Goal: Task Accomplishment & Management: Use online tool/utility

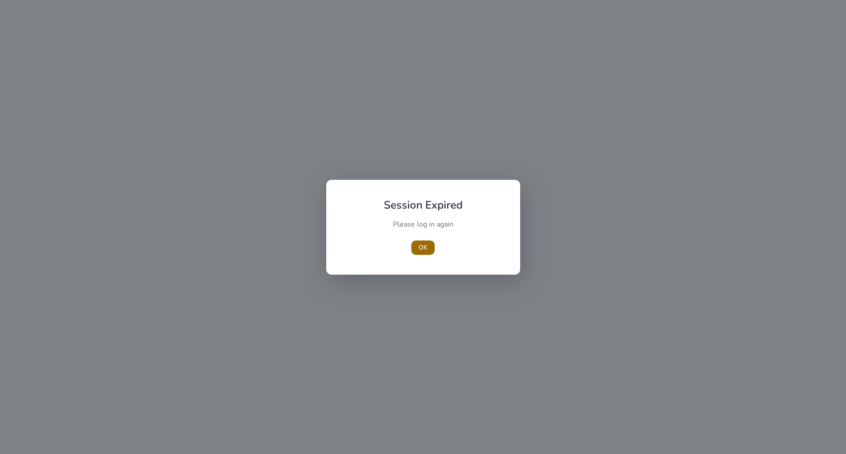
click at [421, 249] on span "OK" at bounding box center [422, 247] width 9 height 9
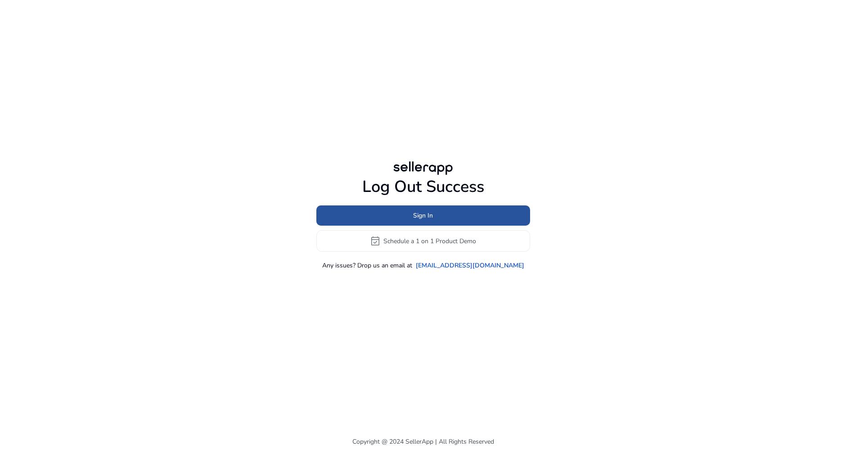
click at [425, 216] on span "Sign In" at bounding box center [423, 215] width 20 height 9
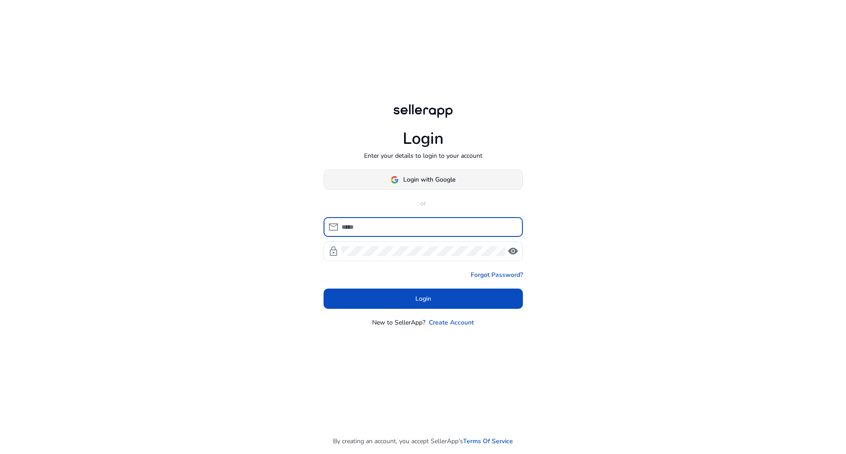
click at [437, 179] on span "Login with Google" at bounding box center [429, 179] width 52 height 9
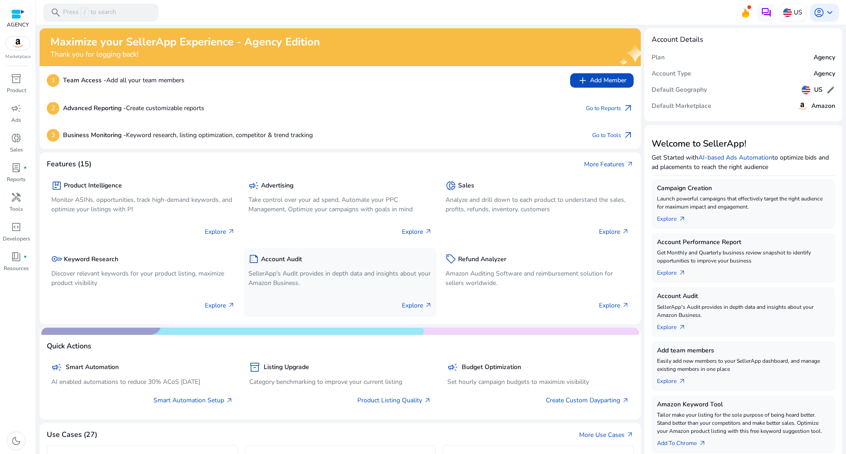
click at [329, 273] on p "SellerApp's Audit provides in depth data and insights about your Amazon Busines…" at bounding box center [340, 278] width 184 height 19
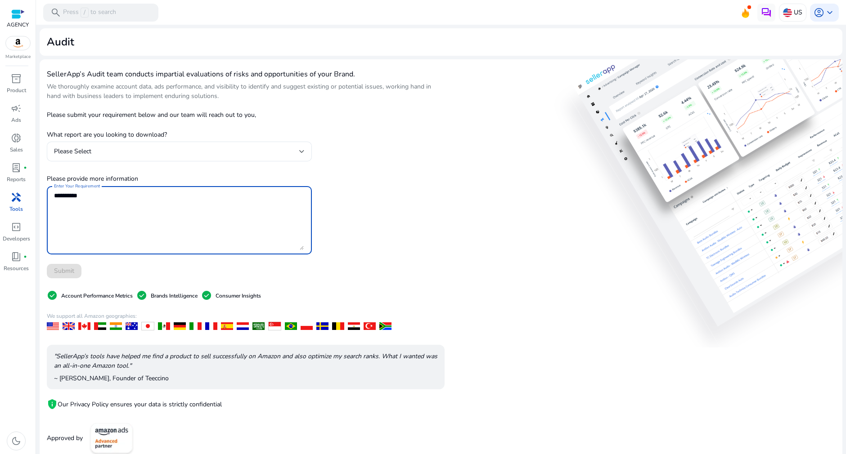
click at [255, 226] on textarea "Enter Your Requirement" at bounding box center [179, 220] width 250 height 59
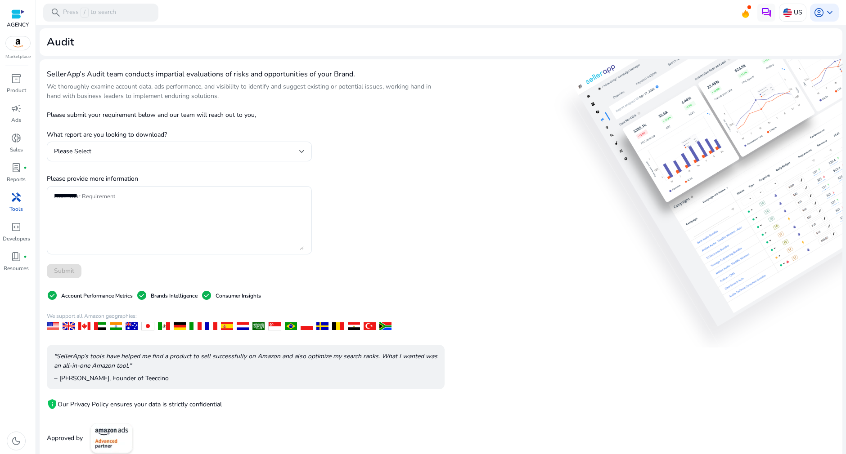
click at [247, 166] on div at bounding box center [179, 165] width 265 height 9
click at [249, 151] on div "Please Select" at bounding box center [176, 152] width 245 height 10
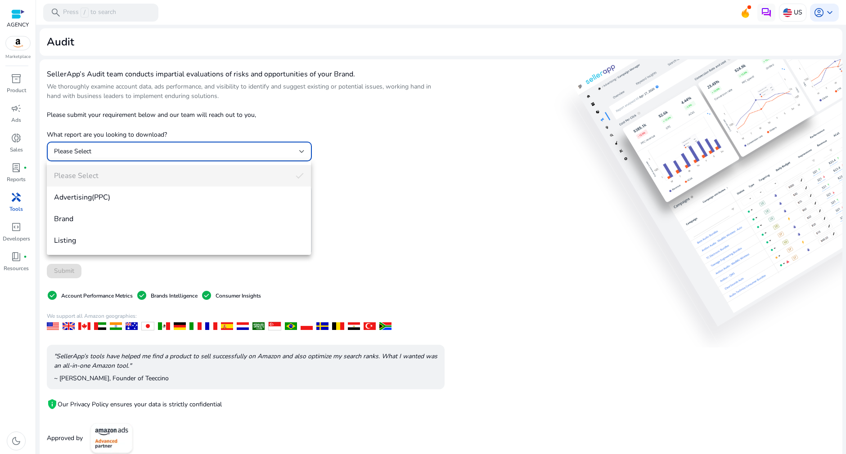
click at [480, 195] on div at bounding box center [423, 227] width 846 height 454
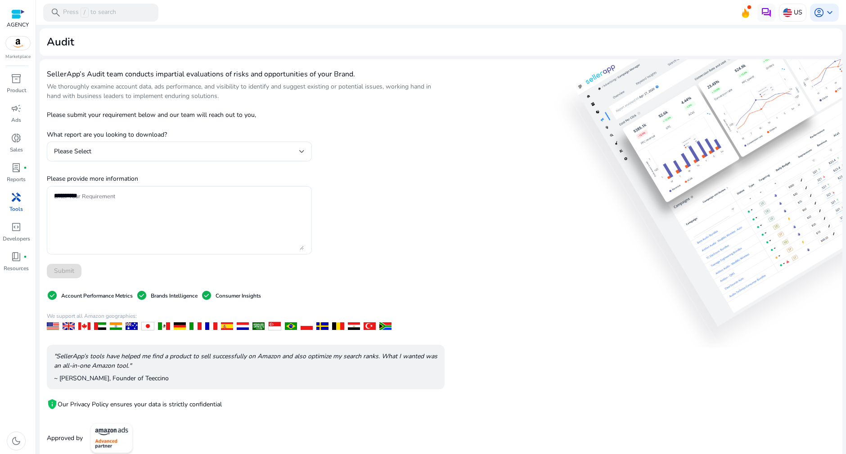
scroll to position [10, 0]
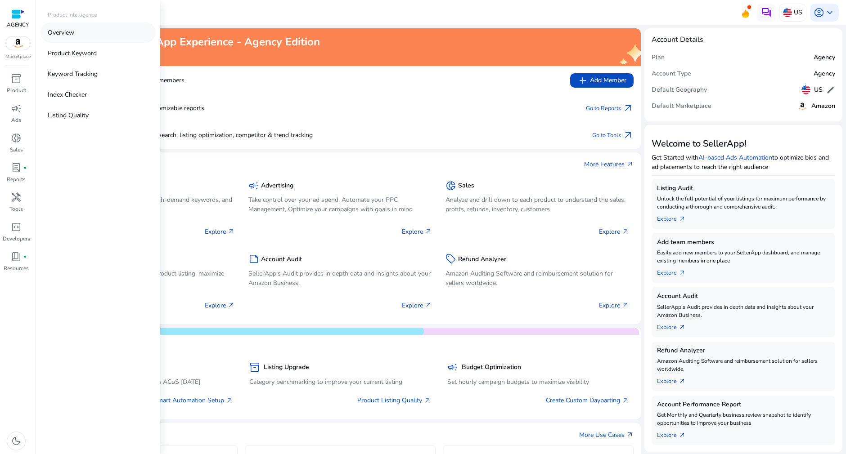
click at [78, 34] on link "Overview" at bounding box center [97, 32] width 115 height 20
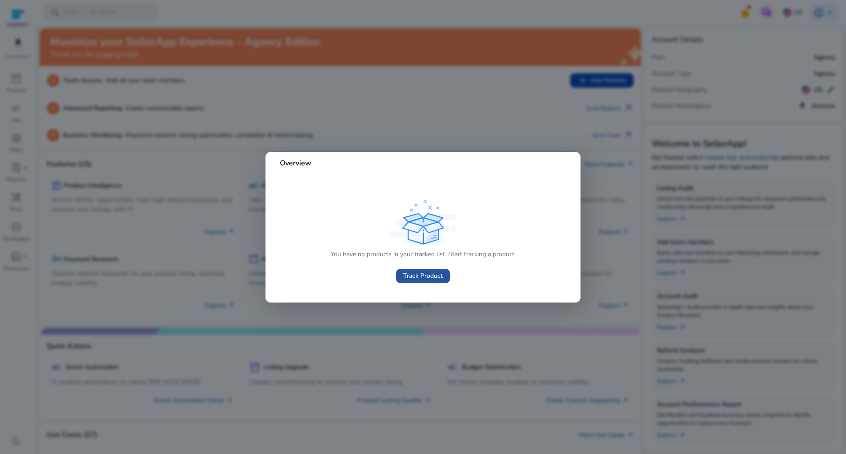
click at [431, 276] on span "Track Product" at bounding box center [423, 275] width 40 height 9
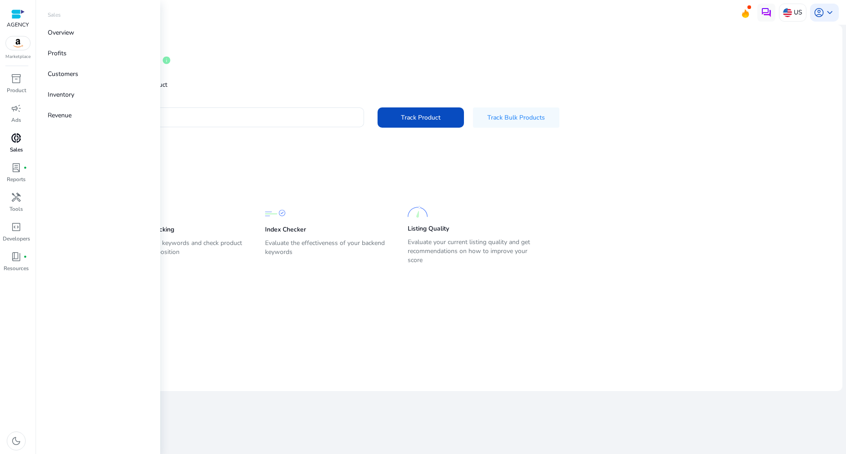
click at [13, 140] on span "donut_small" at bounding box center [16, 138] width 11 height 11
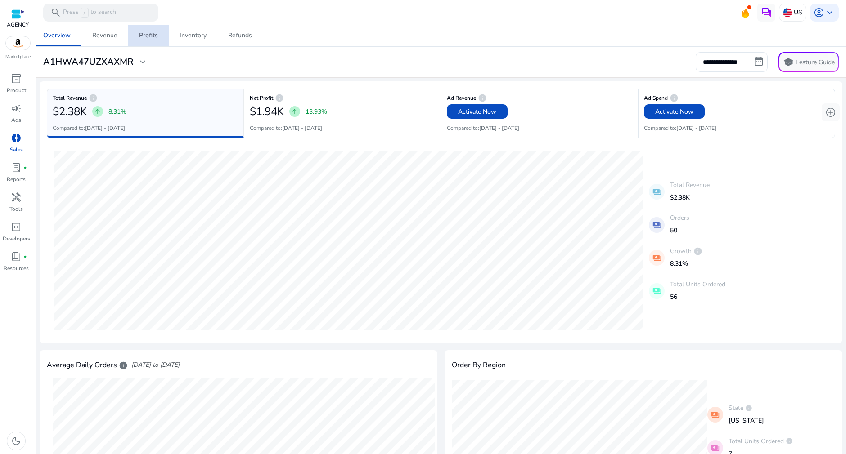
click at [139, 32] on div "Profits" at bounding box center [148, 35] width 19 height 6
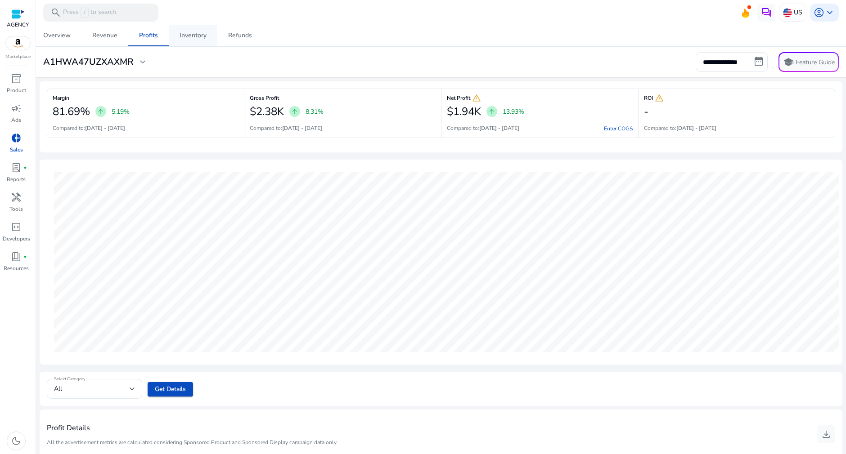
click at [182, 35] on div "Inventory" at bounding box center [192, 35] width 27 height 6
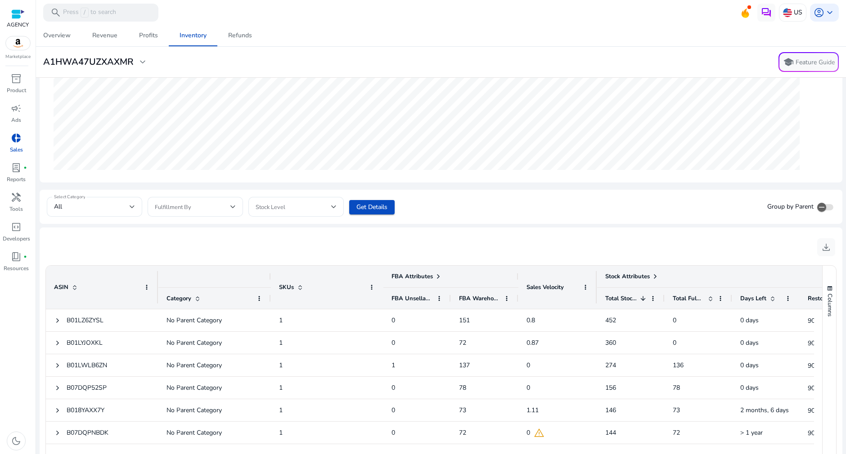
scroll to position [220, 0]
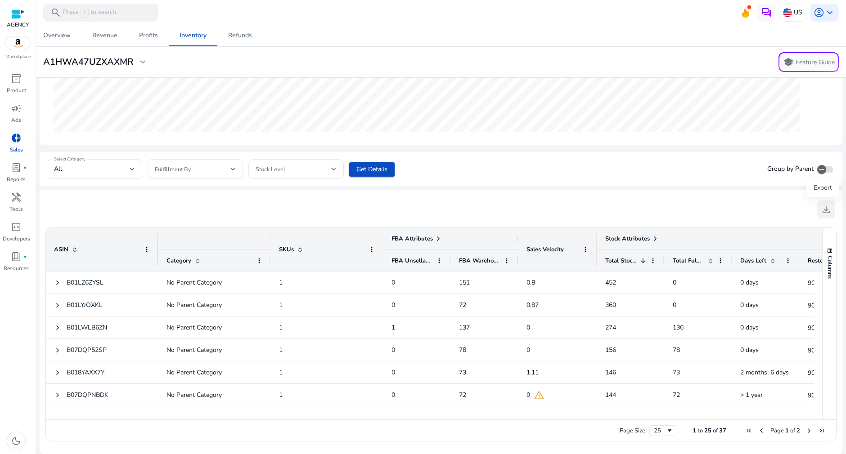
click at [825, 213] on span "download" at bounding box center [826, 209] width 11 height 11
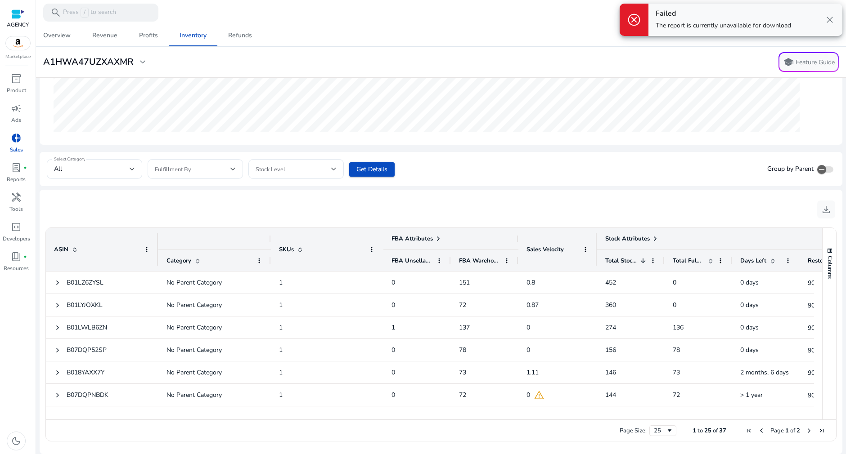
click at [832, 14] on span "close" at bounding box center [829, 19] width 11 height 11
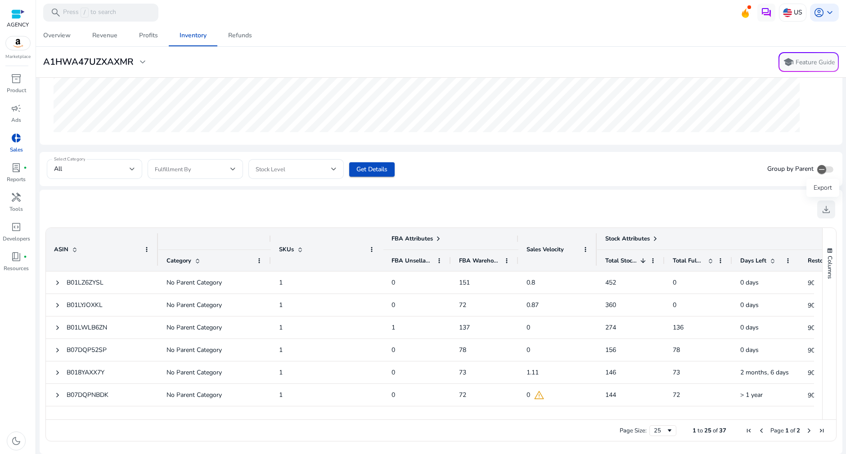
click at [824, 205] on span "download" at bounding box center [826, 209] width 11 height 11
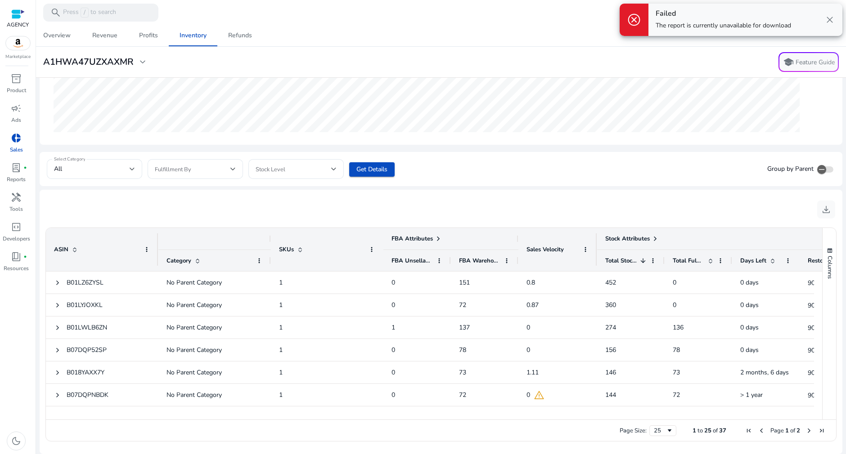
click at [572, 224] on ag-grid-angular "1 to 25 of 37. Page 1 of 2 ASIN Drag here to set column labels FBA Attributes S…" at bounding box center [441, 334] width 802 height 225
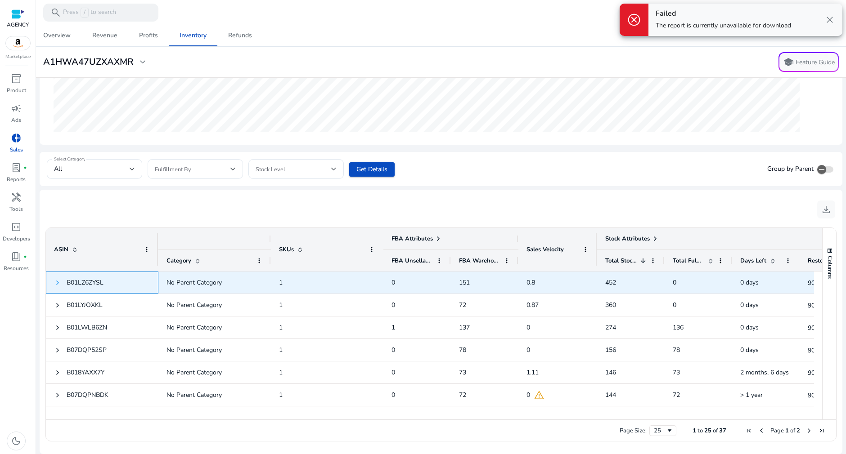
click at [57, 283] on span at bounding box center [57, 282] width 7 height 7
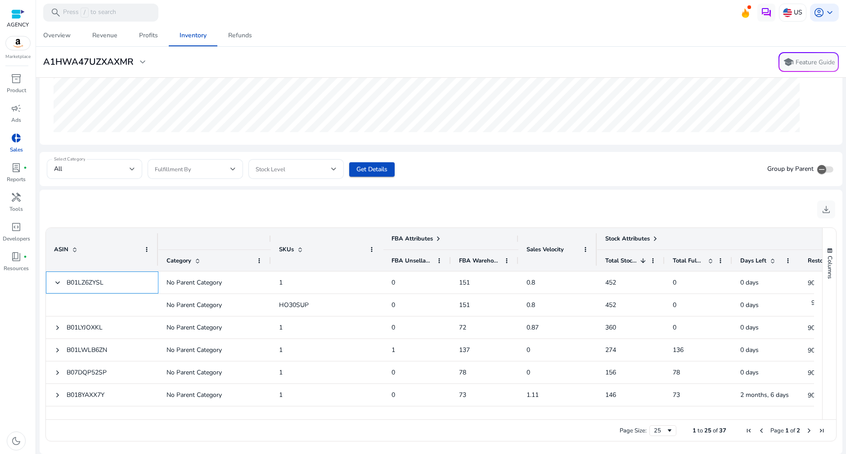
drag, startPoint x: 134, startPoint y: 280, endPoint x: 34, endPoint y: 283, distance: 99.9
click at [34, 283] on mat-sidenav-container "**********" at bounding box center [423, 227] width 846 height 454
click at [692, 180] on div "Select Category All Fulfillment By Stock Level Get Details Group by Parent" at bounding box center [441, 169] width 803 height 34
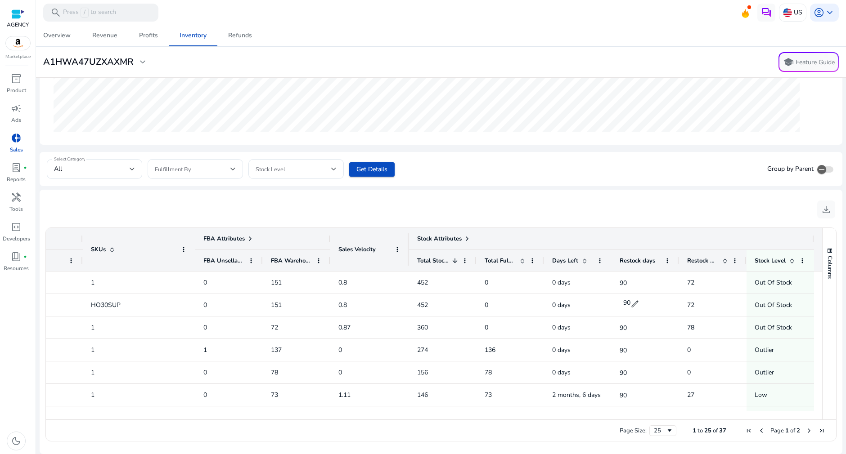
scroll to position [0, 188]
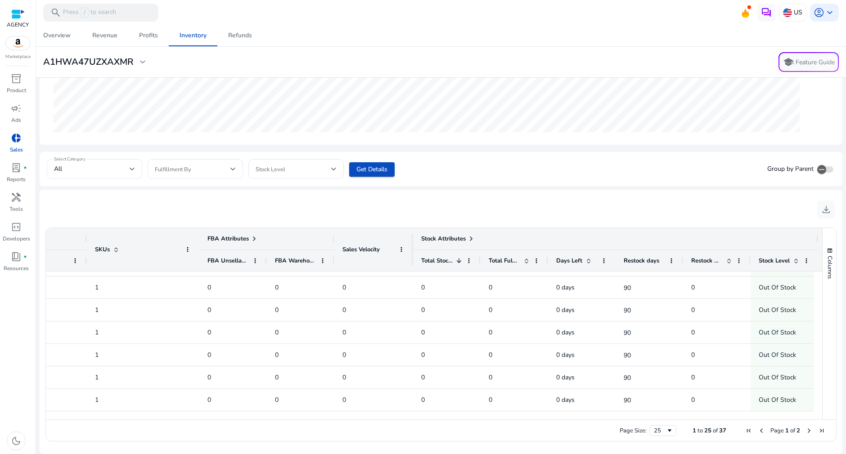
click at [775, 257] on span "Stock Level" at bounding box center [773, 261] width 31 height 8
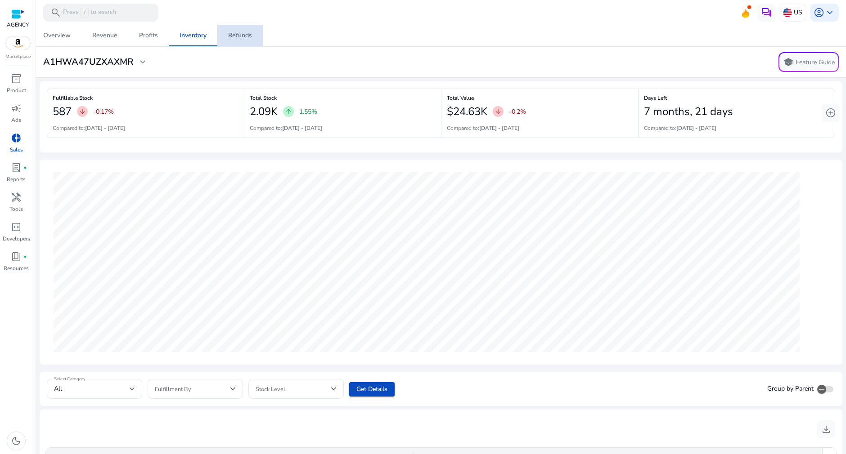
click at [231, 36] on div "Refunds" at bounding box center [240, 35] width 24 height 6
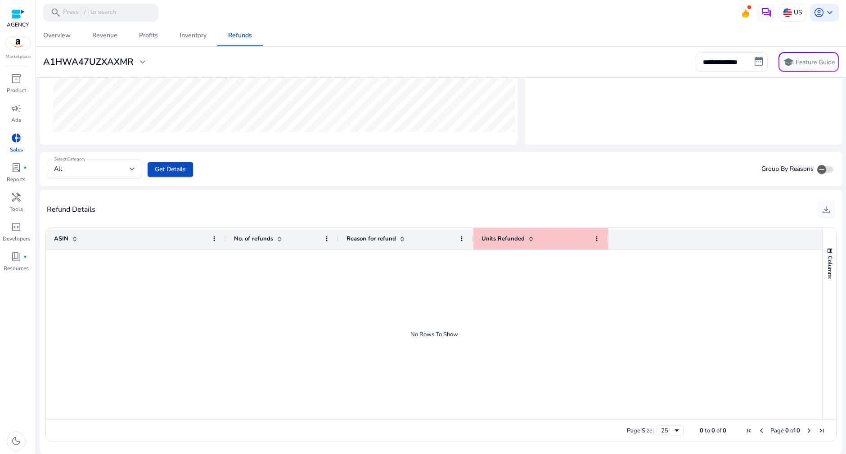
click at [157, 238] on div "ASIN" at bounding box center [131, 238] width 154 height 17
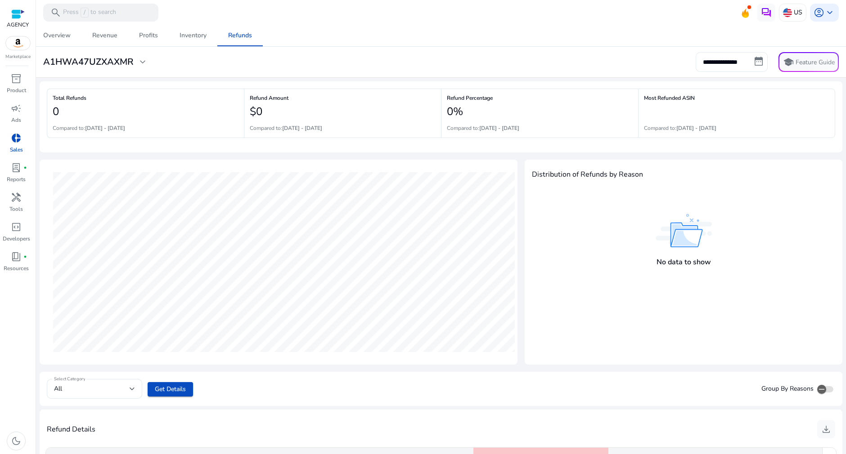
click at [724, 61] on input "**********" at bounding box center [731, 62] width 72 height 20
select select "*"
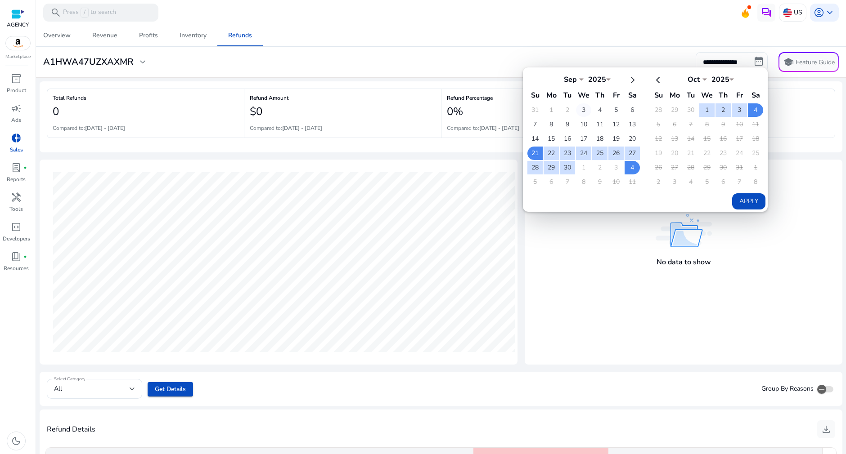
click at [579, 106] on td "3" at bounding box center [583, 109] width 15 height 13
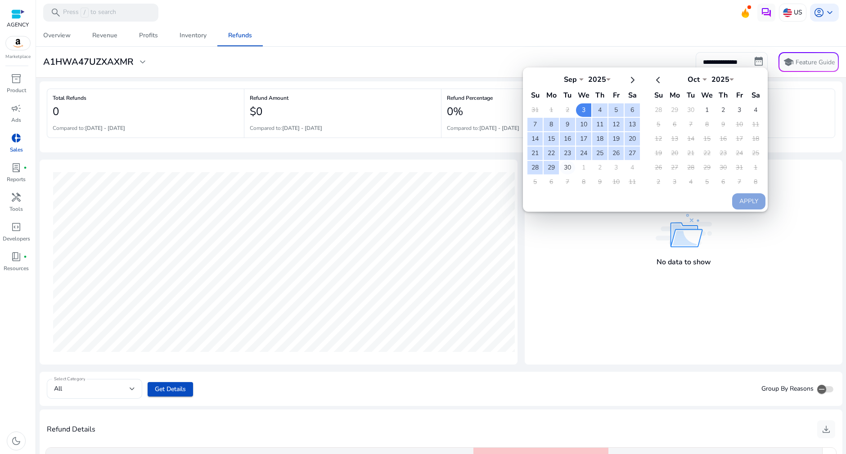
click at [570, 165] on td "30" at bounding box center [567, 167] width 15 height 13
click at [740, 195] on button "Apply" at bounding box center [748, 201] width 33 height 16
type input "**********"
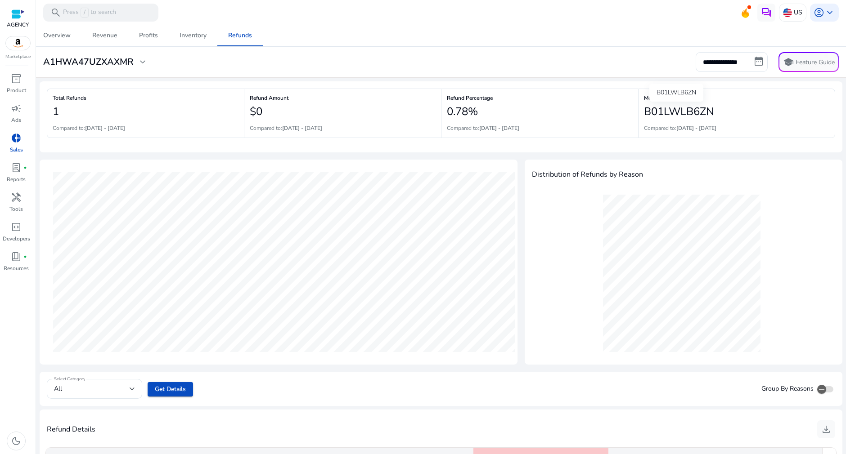
drag, startPoint x: 729, startPoint y: 113, endPoint x: 643, endPoint y: 111, distance: 85.9
click at [644, 111] on div "B01LWLB6ZN" at bounding box center [736, 112] width 185 height 18
copy h2 "B01LWLB6ZN"
click at [15, 84] on span "inventory_2" at bounding box center [16, 78] width 11 height 11
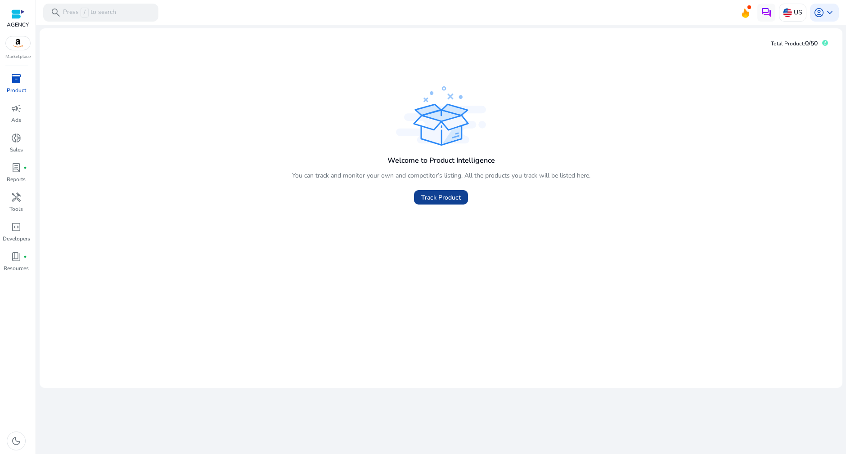
click at [441, 200] on span "Track Product" at bounding box center [441, 197] width 40 height 9
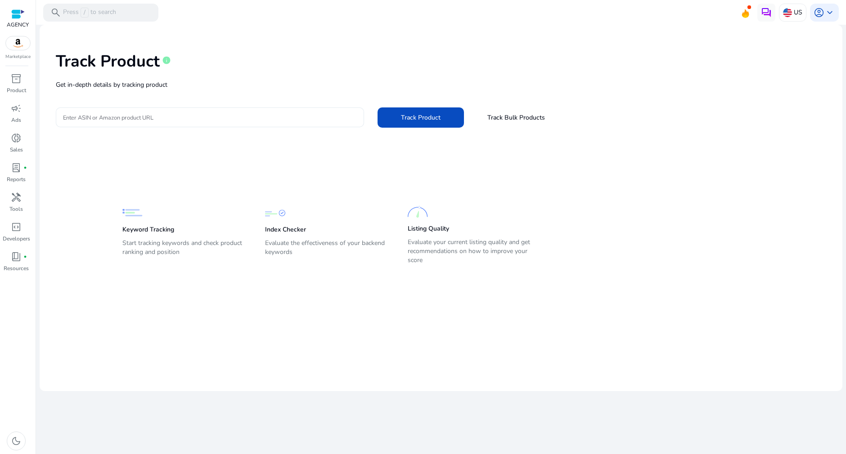
click at [208, 119] on input "Enter ASIN or Amazon product URL" at bounding box center [210, 117] width 294 height 10
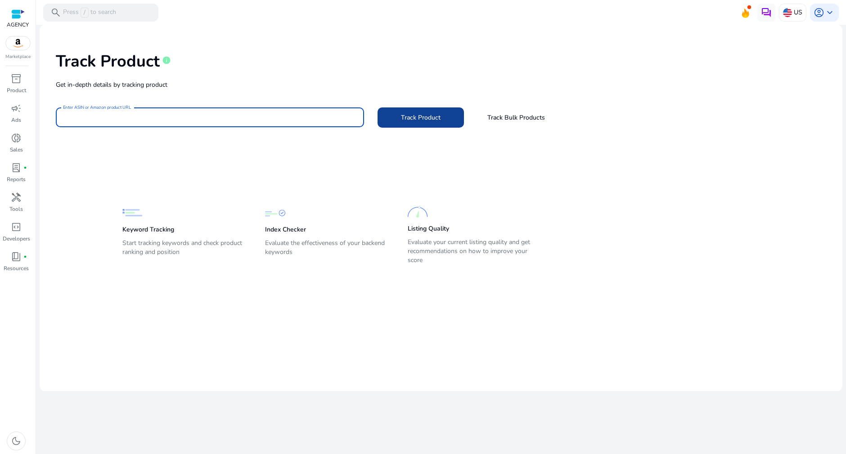
paste input "**********"
type input "**********"
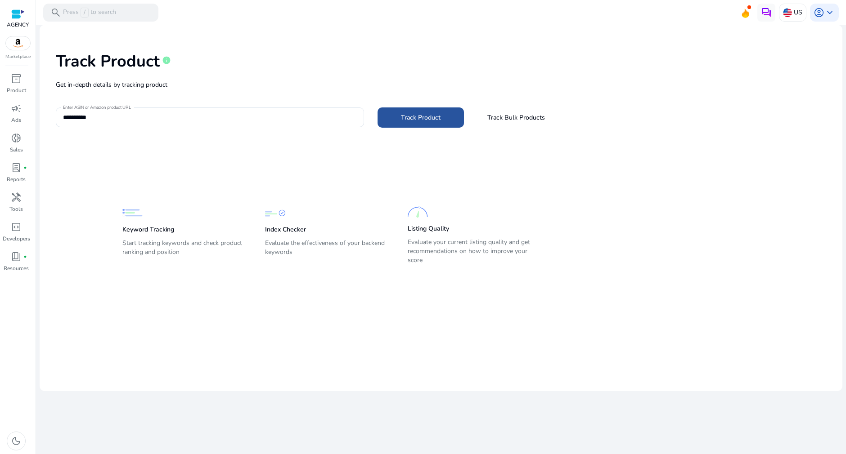
click at [444, 115] on span at bounding box center [420, 118] width 86 height 22
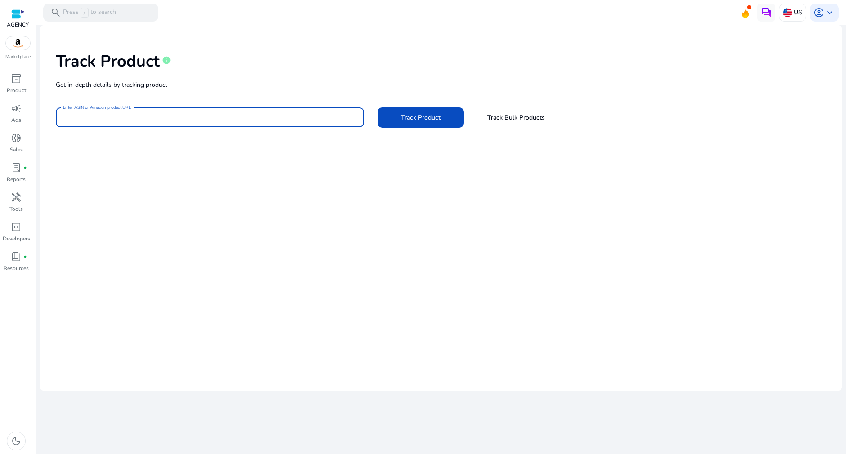
click at [238, 117] on input "Enter ASIN or Amazon product URL" at bounding box center [210, 117] width 294 height 10
paste input "**********"
type input "**********"
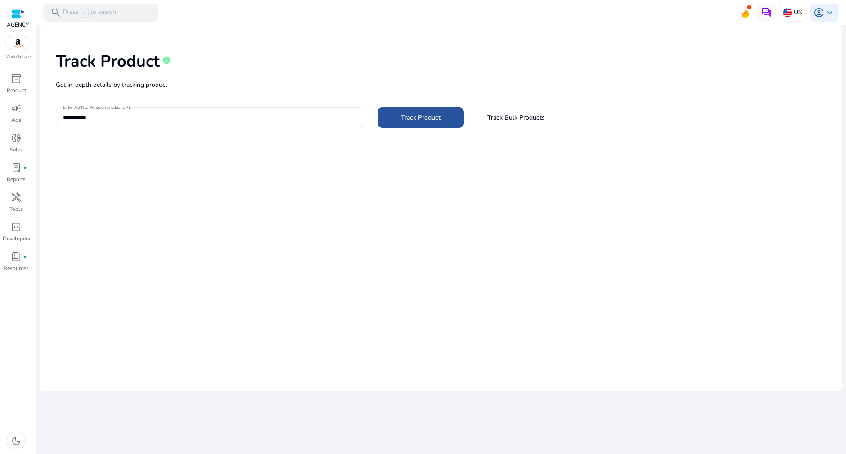
click at [433, 118] on span "Track Product" at bounding box center [421, 117] width 40 height 9
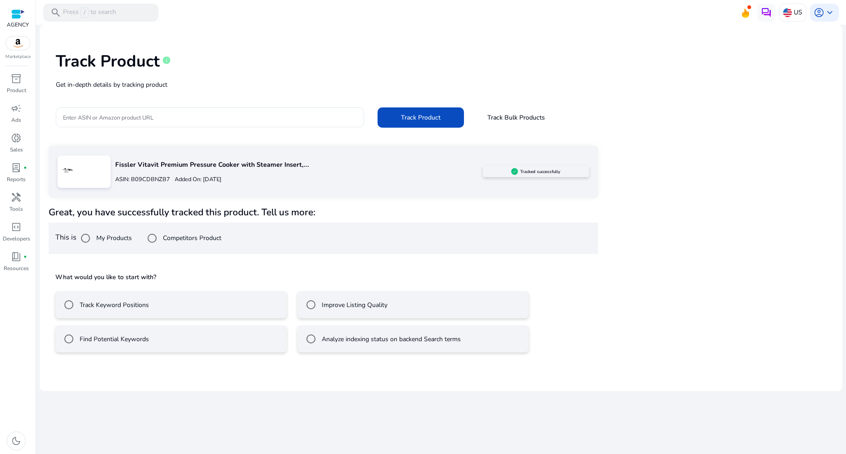
click at [110, 304] on label "Track Keyword Positions" at bounding box center [113, 305] width 71 height 9
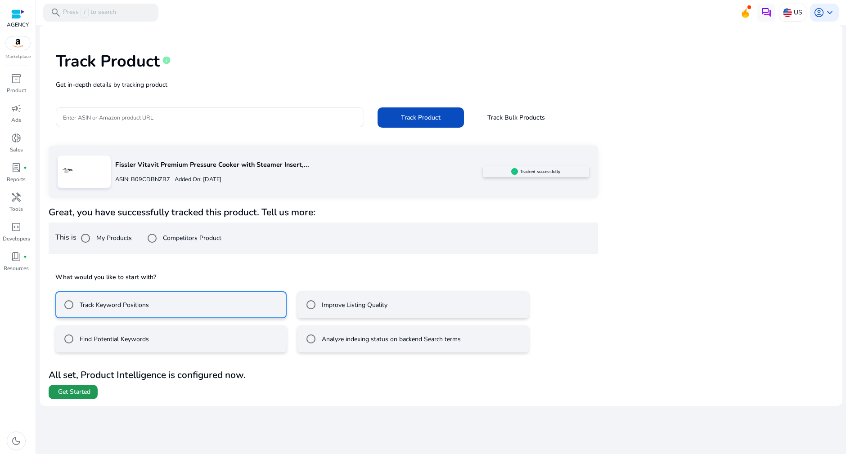
click at [76, 392] on span "Get Started" at bounding box center [74, 392] width 32 height 9
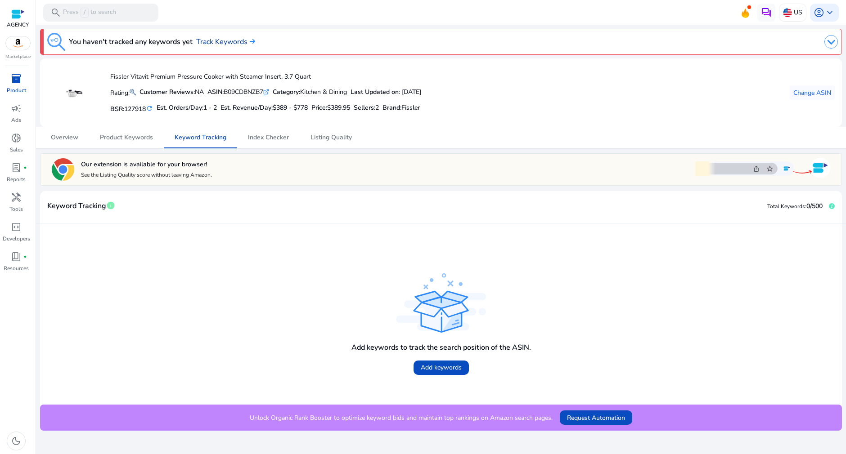
click at [231, 39] on link "Track Keywords" at bounding box center [225, 41] width 59 height 11
click at [442, 363] on span "Add keywords" at bounding box center [441, 367] width 41 height 9
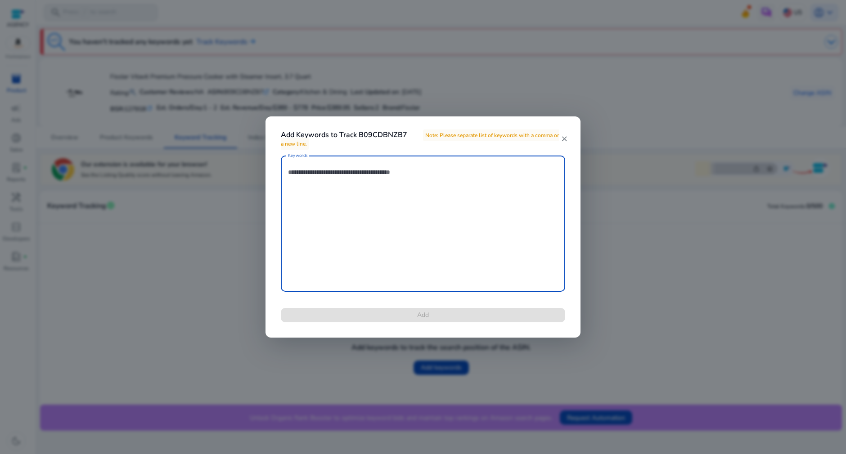
click at [203, 221] on div at bounding box center [423, 227] width 846 height 454
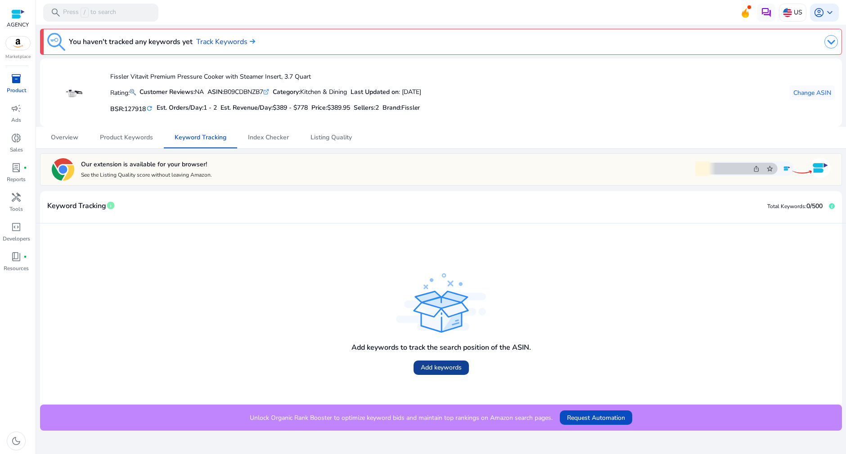
click at [444, 368] on span "Add keywords" at bounding box center [441, 367] width 41 height 9
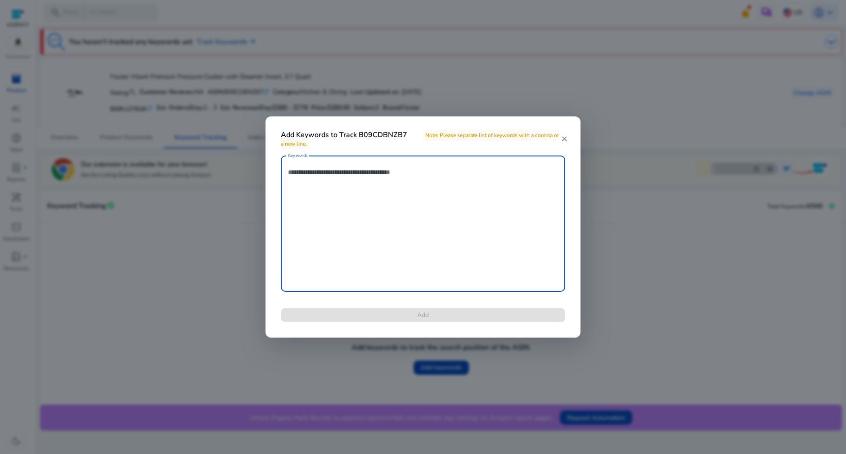
click at [701, 211] on div at bounding box center [423, 227] width 846 height 454
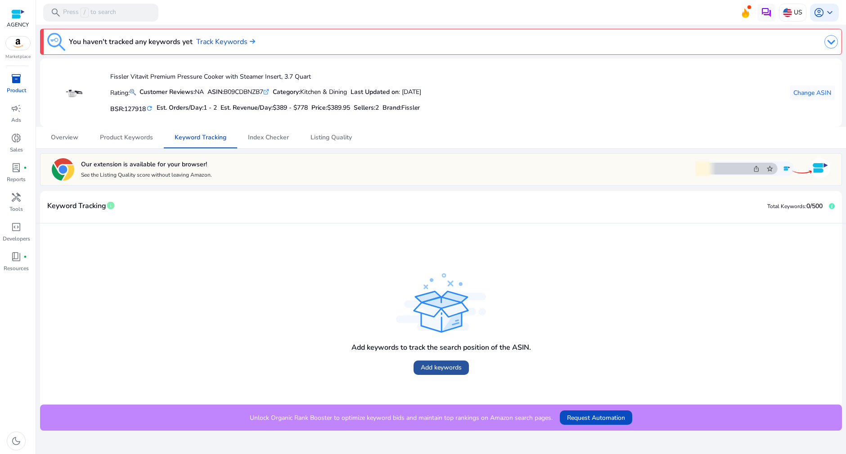
click at [432, 365] on span "Add keywords" at bounding box center [441, 367] width 41 height 9
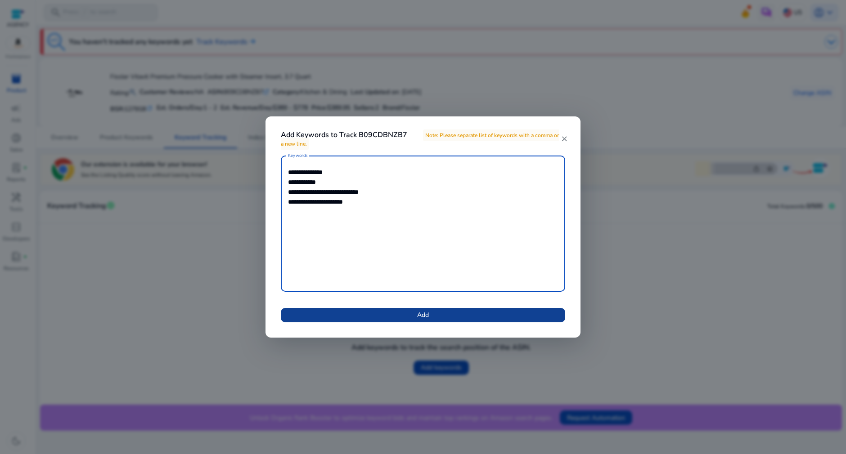
type textarea "**********"
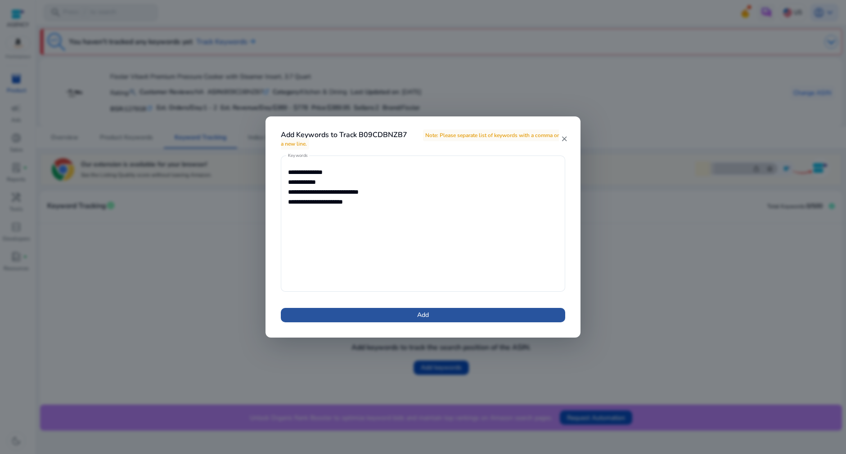
click at [467, 315] on span at bounding box center [423, 316] width 284 height 22
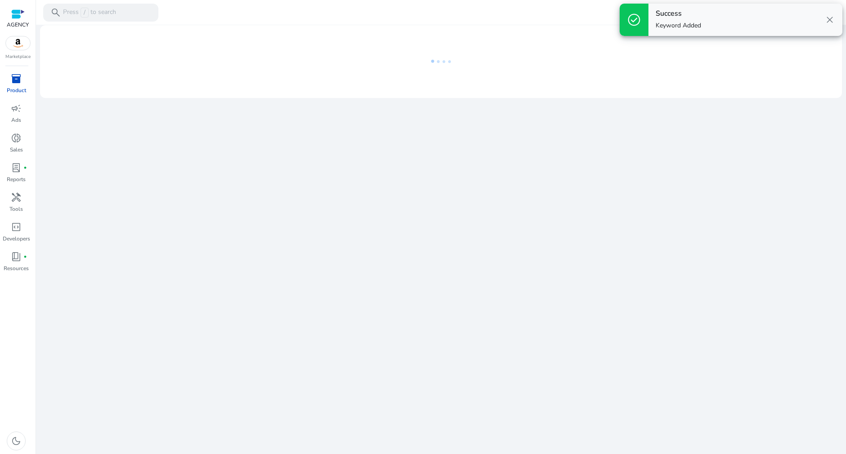
click at [623, 148] on div "We are getting things ready for you..." at bounding box center [441, 240] width 803 height 430
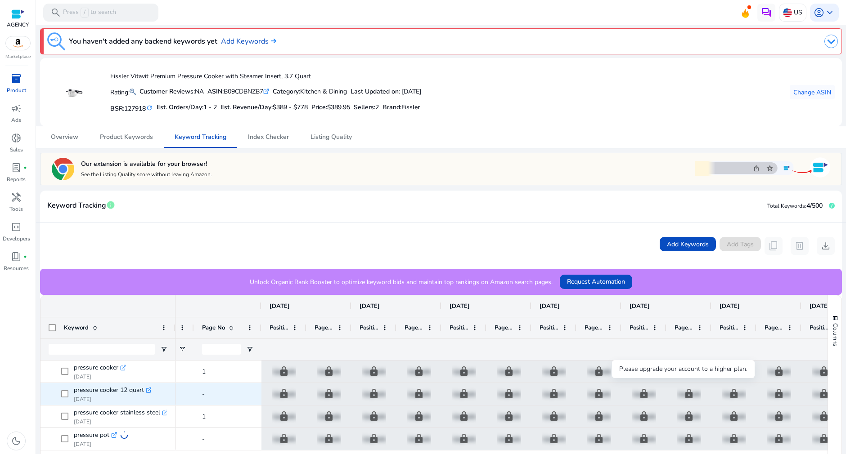
scroll to position [0, 495]
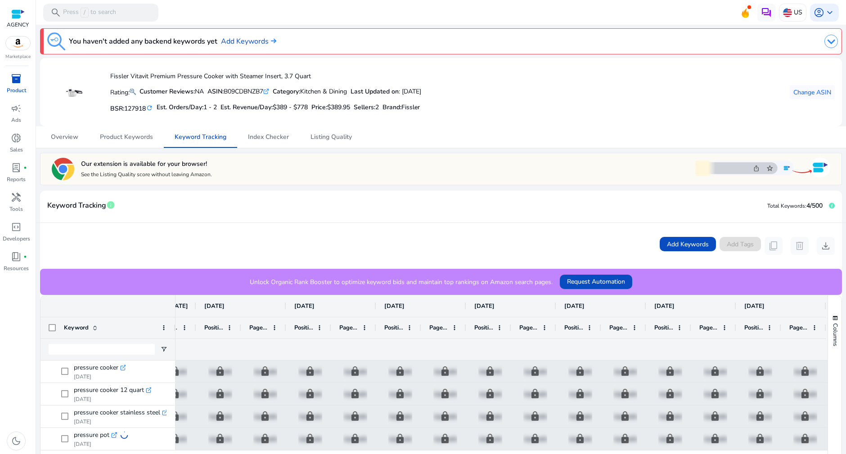
click at [820, 40] on div at bounding box center [568, 41] width 540 height 18
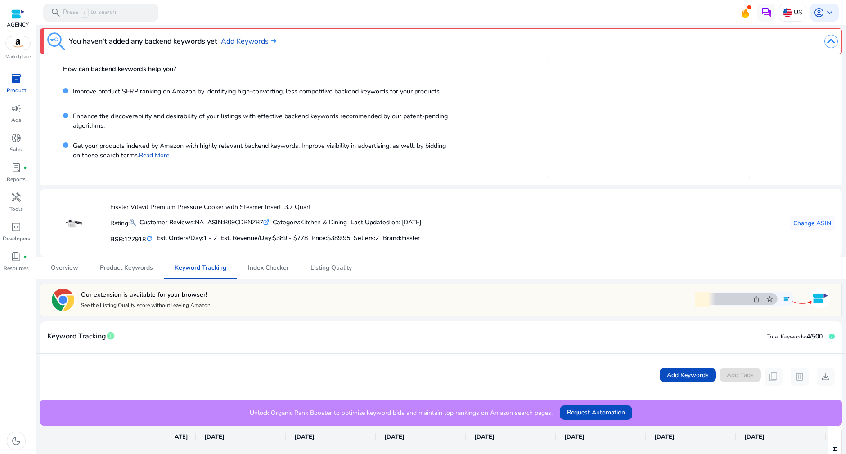
click at [18, 88] on p "Product" at bounding box center [16, 90] width 19 height 8
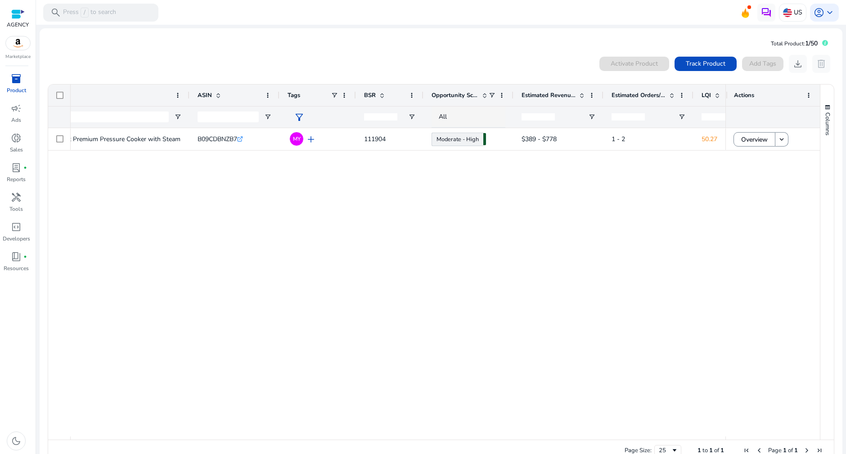
scroll to position [0, 87]
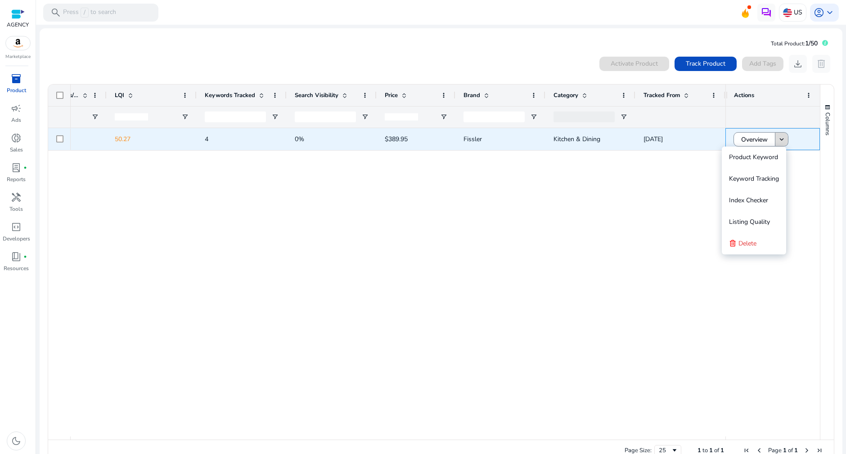
click at [778, 137] on mat-icon "keyboard_arrow_down" at bounding box center [781, 139] width 8 height 8
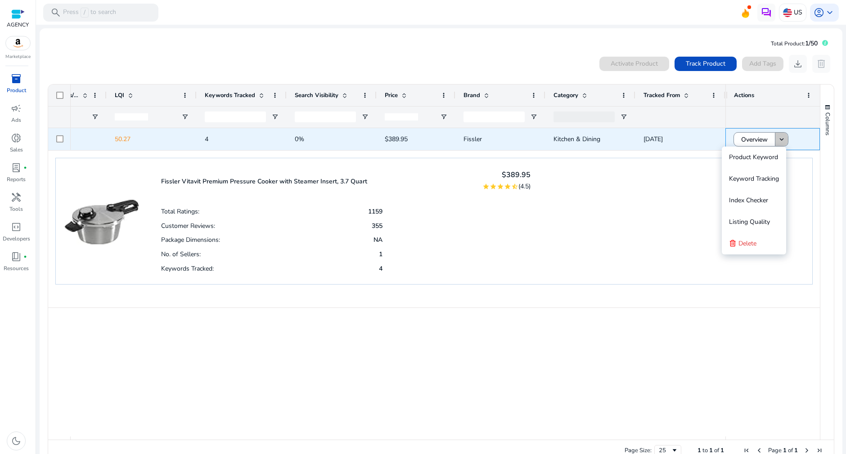
click at [777, 140] on mat-icon "keyboard_arrow_down" at bounding box center [781, 139] width 8 height 8
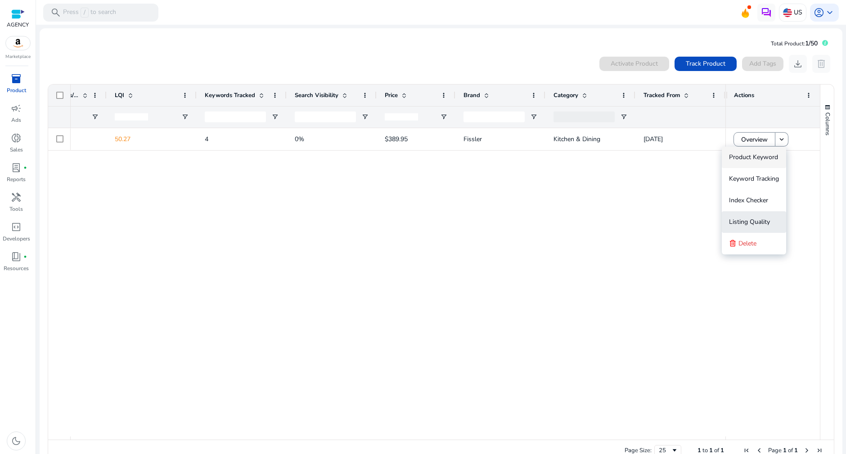
click at [752, 216] on span "Listing Quality" at bounding box center [749, 222] width 41 height 18
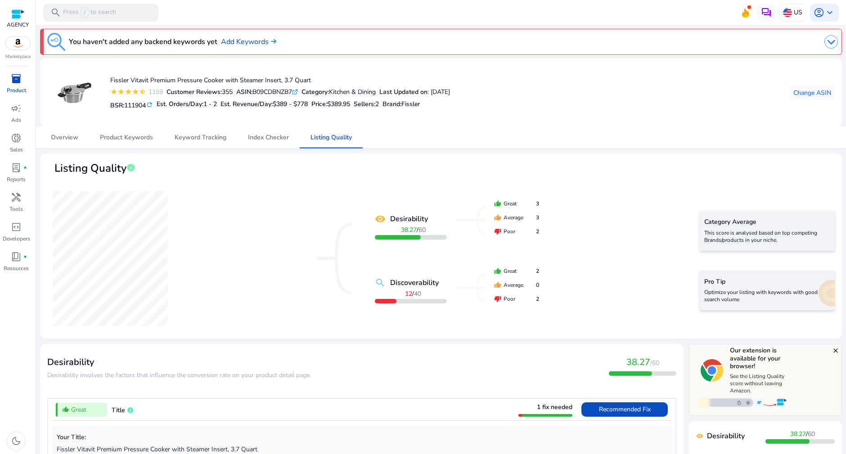
scroll to position [267, 0]
